Goal: Transaction & Acquisition: Purchase product/service

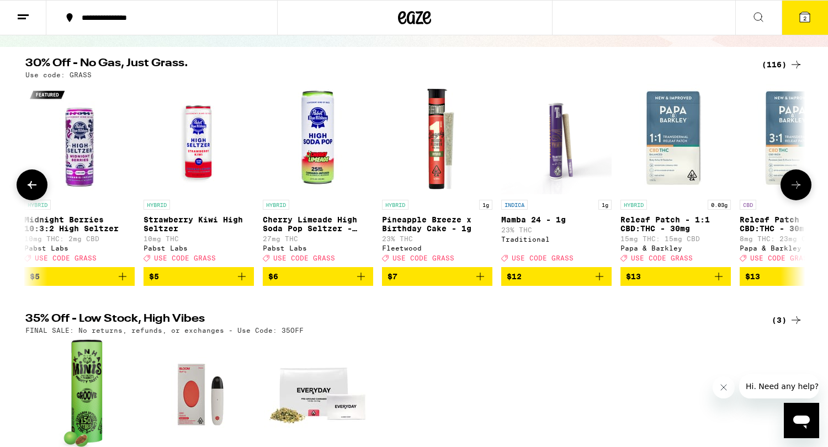
scroll to position [0, 1102]
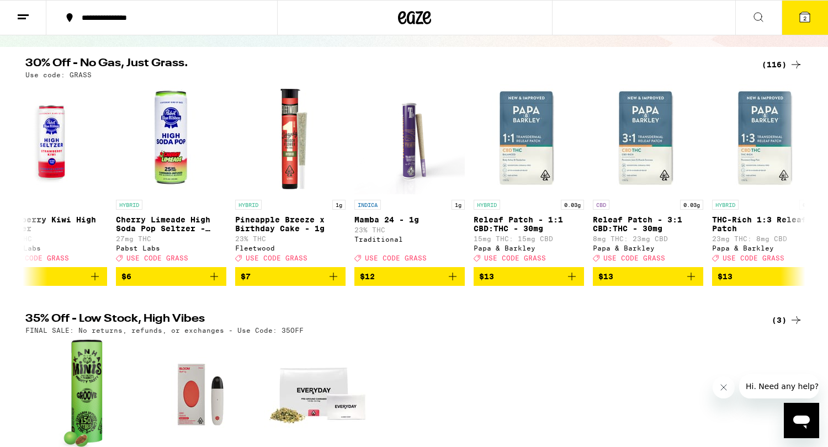
click at [779, 65] on div "(116)" at bounding box center [782, 64] width 41 height 13
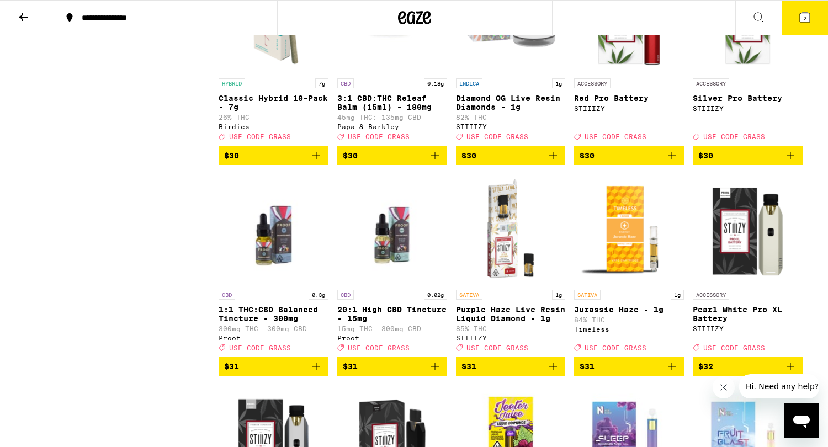
scroll to position [2923, 0]
click at [315, 160] on icon "Add to bag" at bounding box center [316, 156] width 8 height 8
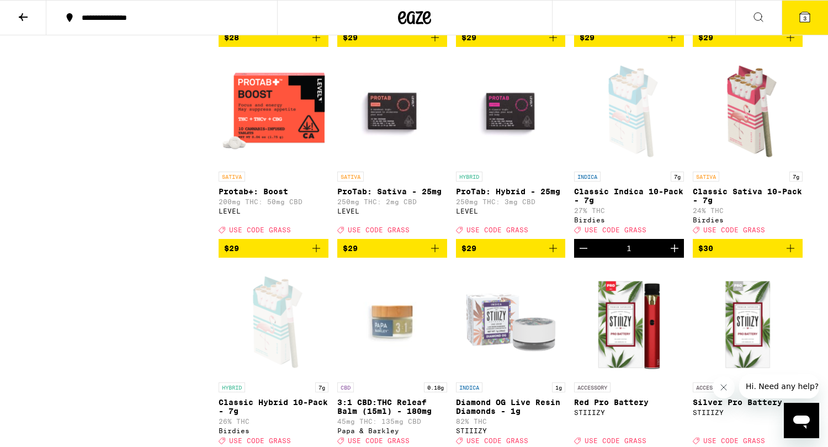
scroll to position [2621, 0]
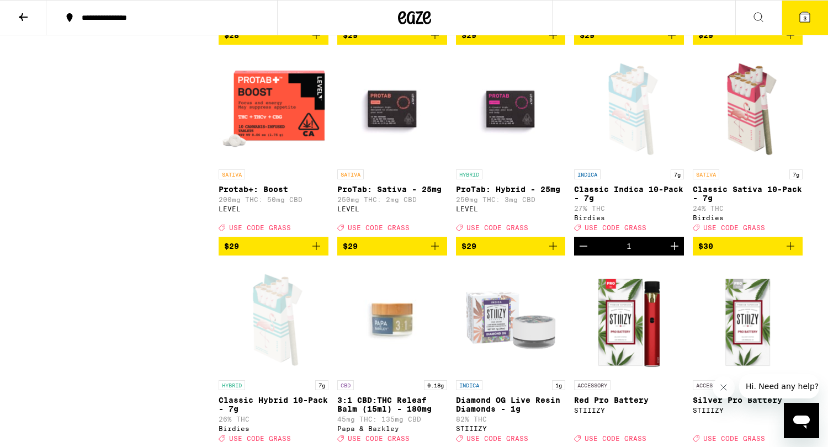
click at [676, 253] on icon "Increment" at bounding box center [674, 246] width 13 height 13
click at [806, 20] on span "4" at bounding box center [804, 18] width 3 height 7
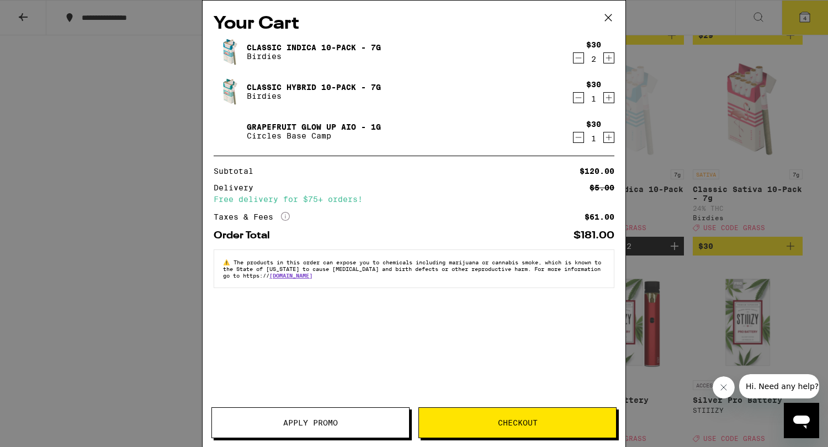
click at [577, 56] on icon "Decrement" at bounding box center [579, 57] width 10 height 13
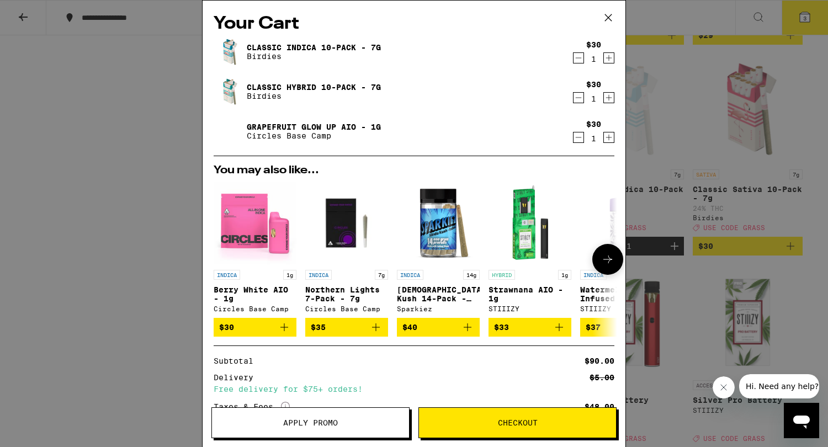
click at [284, 331] on icon "Add to bag" at bounding box center [284, 328] width 8 height 8
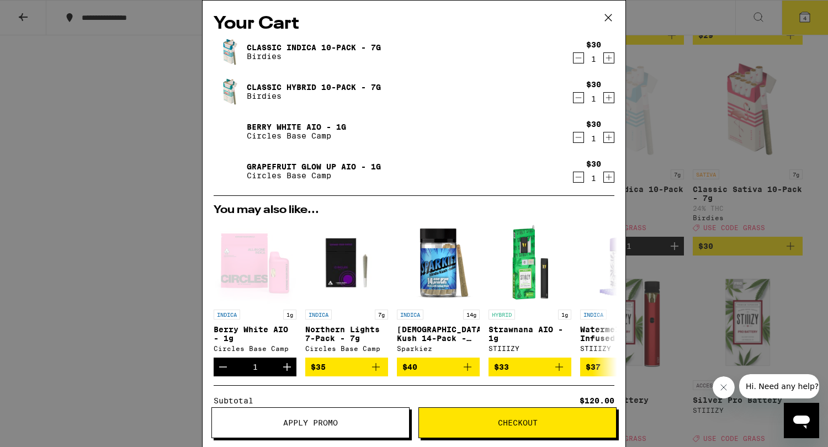
click at [356, 418] on button "Apply Promo" at bounding box center [310, 422] width 198 height 31
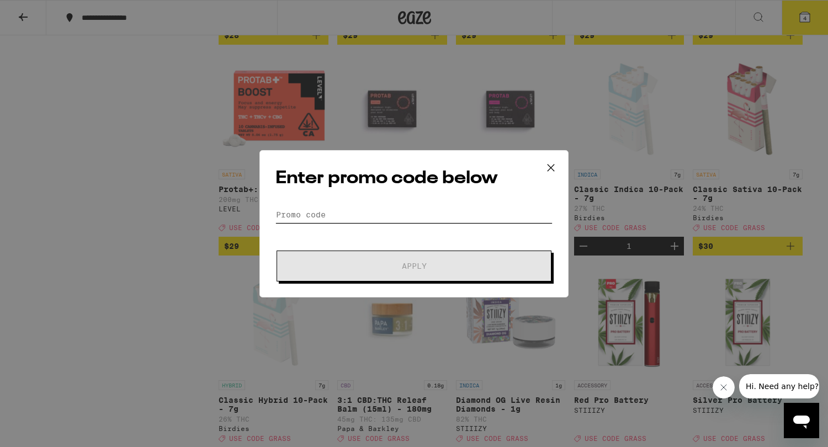
click at [330, 209] on input "Promo Code" at bounding box center [414, 214] width 277 height 17
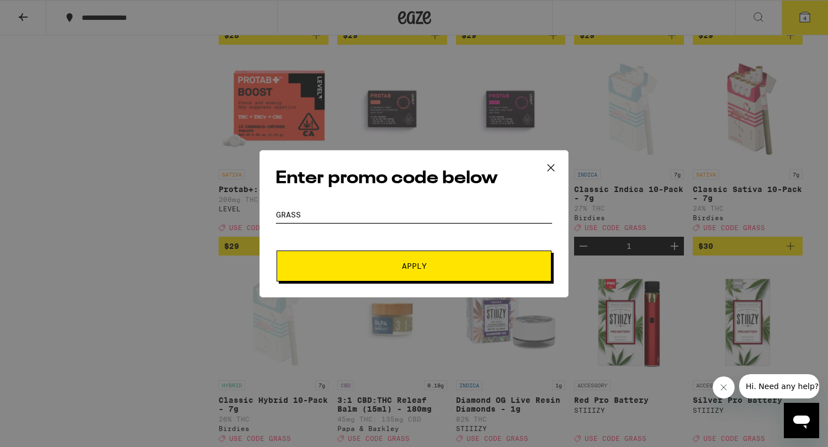
type input "grass"
click at [354, 264] on span "Apply" at bounding box center [414, 266] width 199 height 8
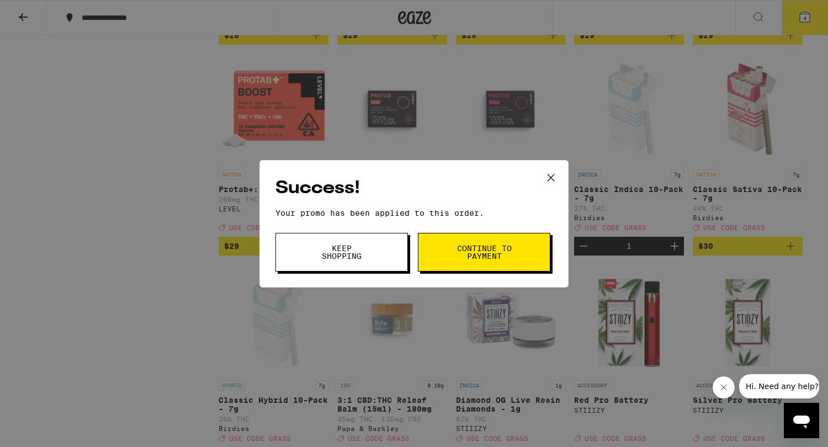
click at [498, 252] on span "Continue to payment" at bounding box center [484, 252] width 56 height 15
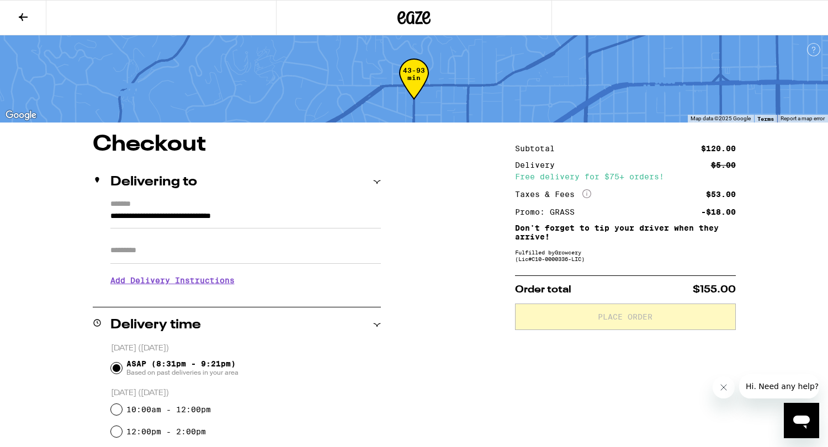
click at [25, 14] on icon at bounding box center [23, 16] width 13 height 13
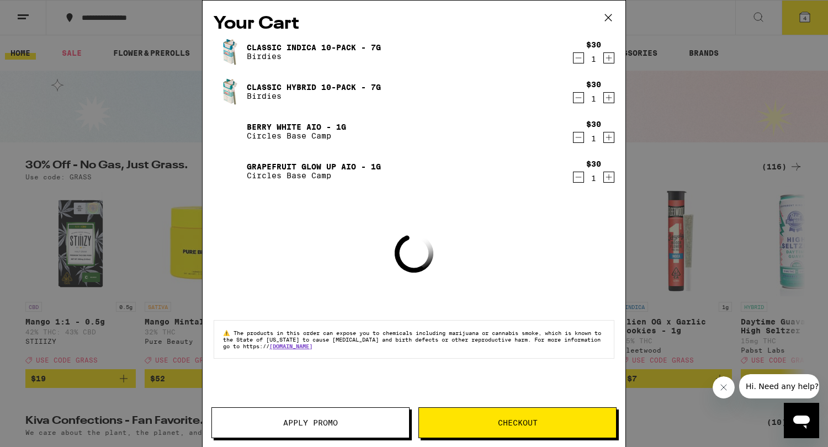
click at [581, 177] on icon "Decrement" at bounding box center [579, 177] width 6 height 0
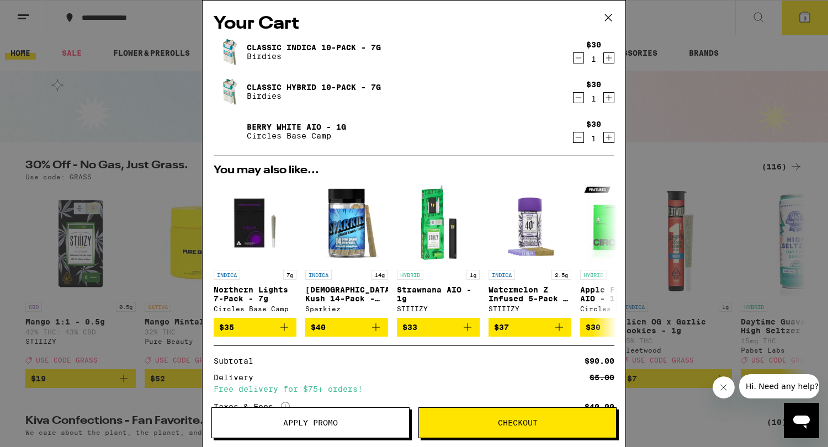
click at [530, 423] on span "Checkout" at bounding box center [518, 423] width 40 height 8
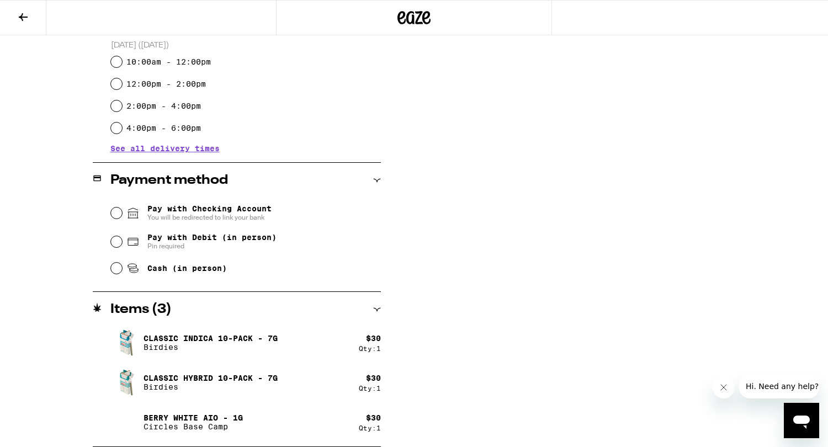
scroll to position [348, 0]
click at [118, 246] on input "Pay with Debit (in person) Pin required" at bounding box center [116, 241] width 11 height 11
radio input "true"
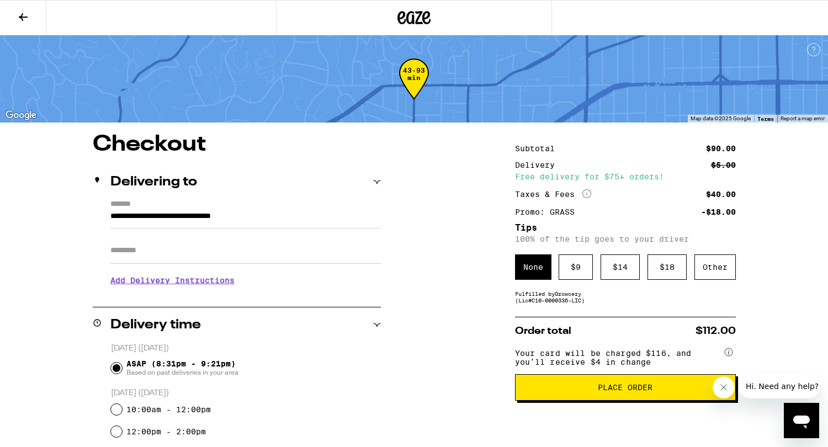
scroll to position [0, 0]
click at [664, 391] on span "Place Order" at bounding box center [626, 388] width 202 height 8
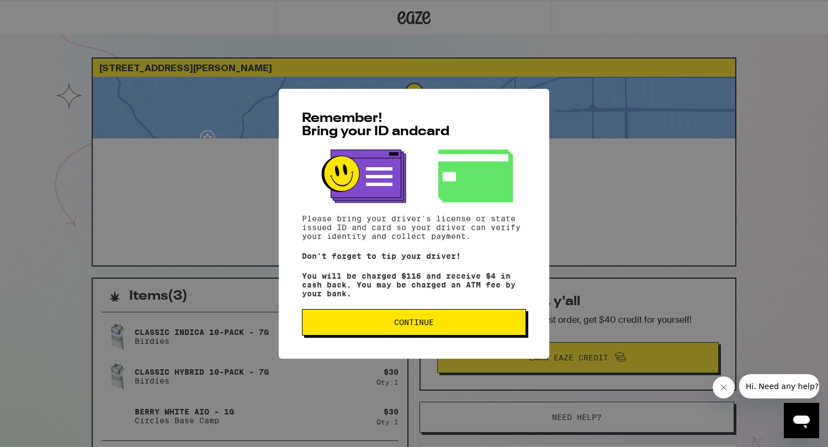
click at [459, 331] on button "Continue" at bounding box center [414, 322] width 224 height 27
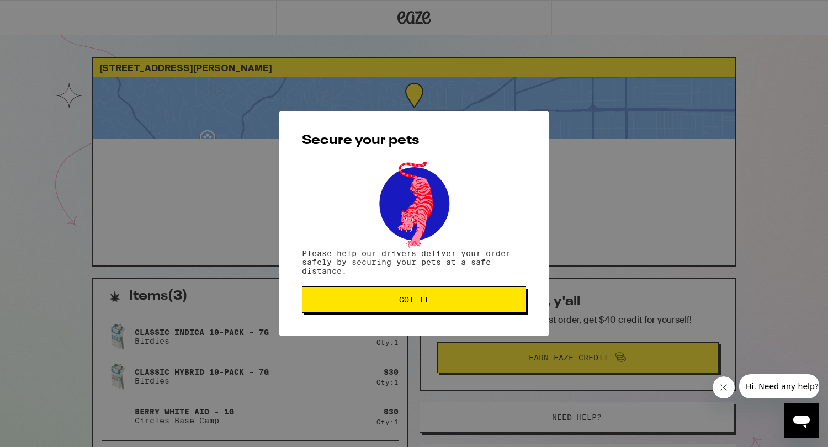
click at [436, 296] on button "Got it" at bounding box center [414, 300] width 224 height 27
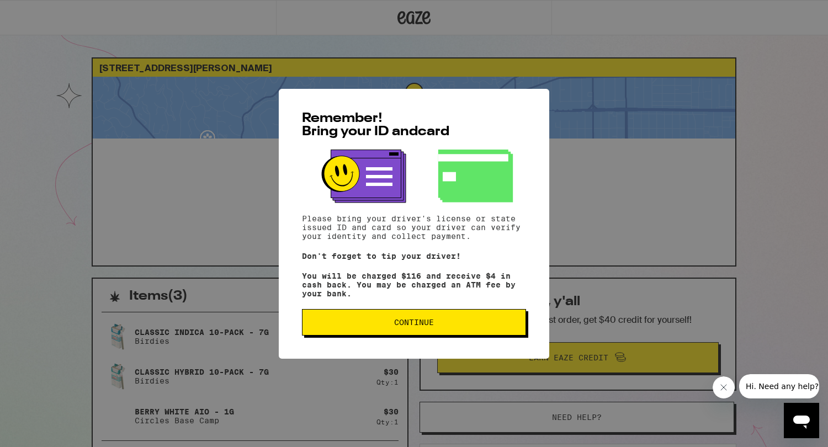
click at [411, 326] on span "Continue" at bounding box center [414, 323] width 40 height 8
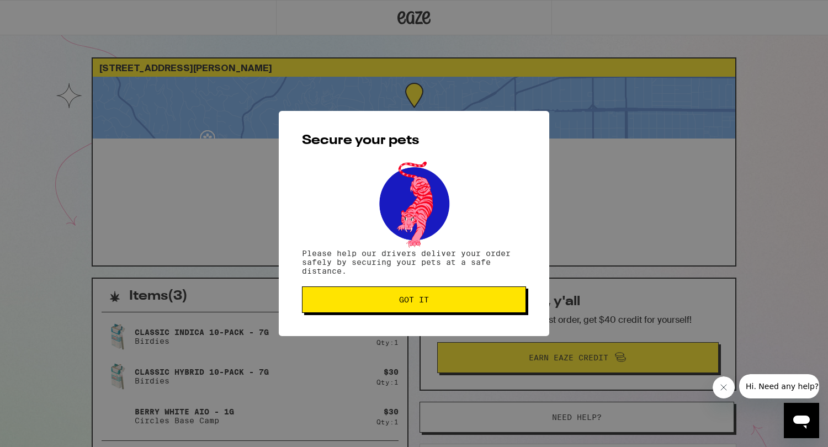
click at [407, 299] on span "Got it" at bounding box center [414, 300] width 30 height 8
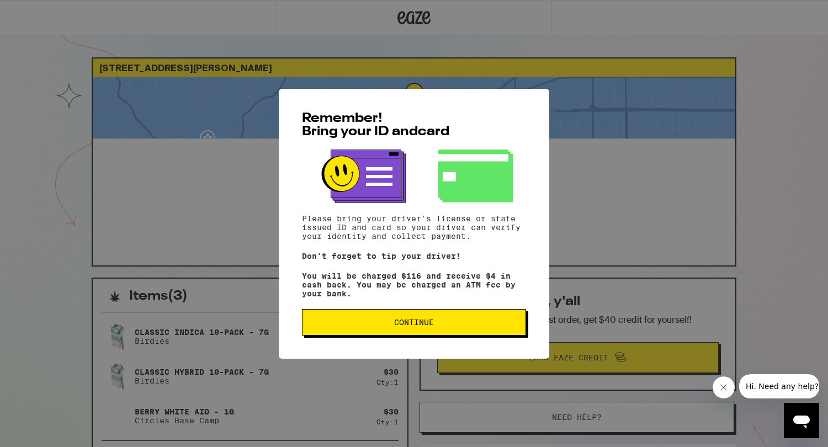
click at [410, 319] on button "Continue" at bounding box center [414, 322] width 224 height 27
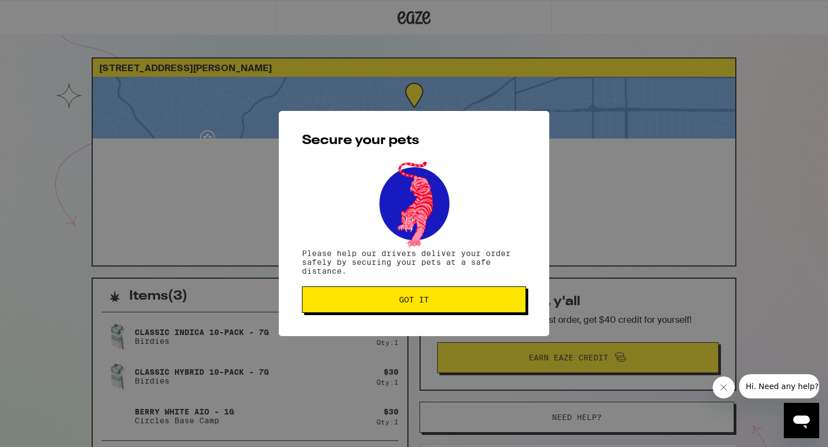
click at [436, 290] on button "Got it" at bounding box center [414, 300] width 224 height 27
